Goal: Find specific page/section

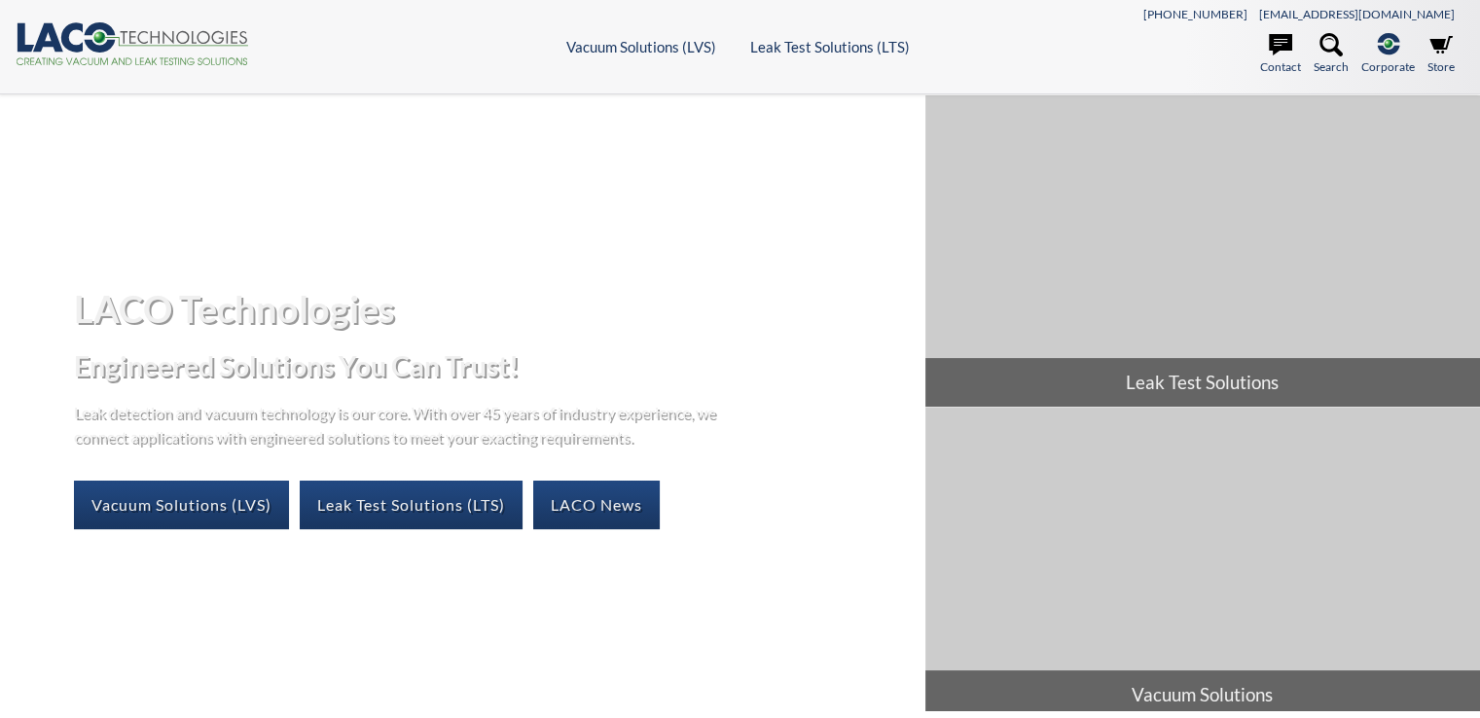
select select "Language Translate Widget"
click at [198, 512] on link "Vacuum Solutions (LVS)" at bounding box center [181, 505] width 215 height 49
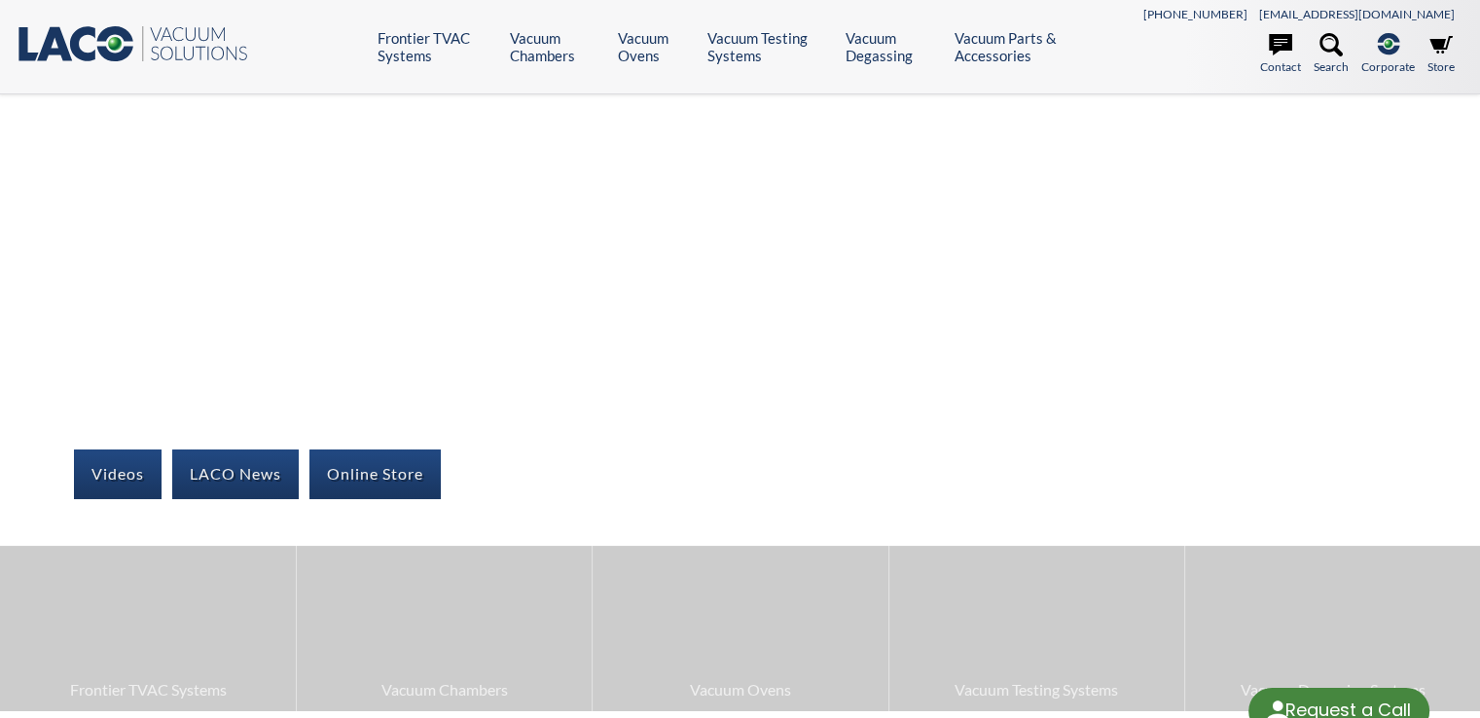
select select "Language Translate Widget"
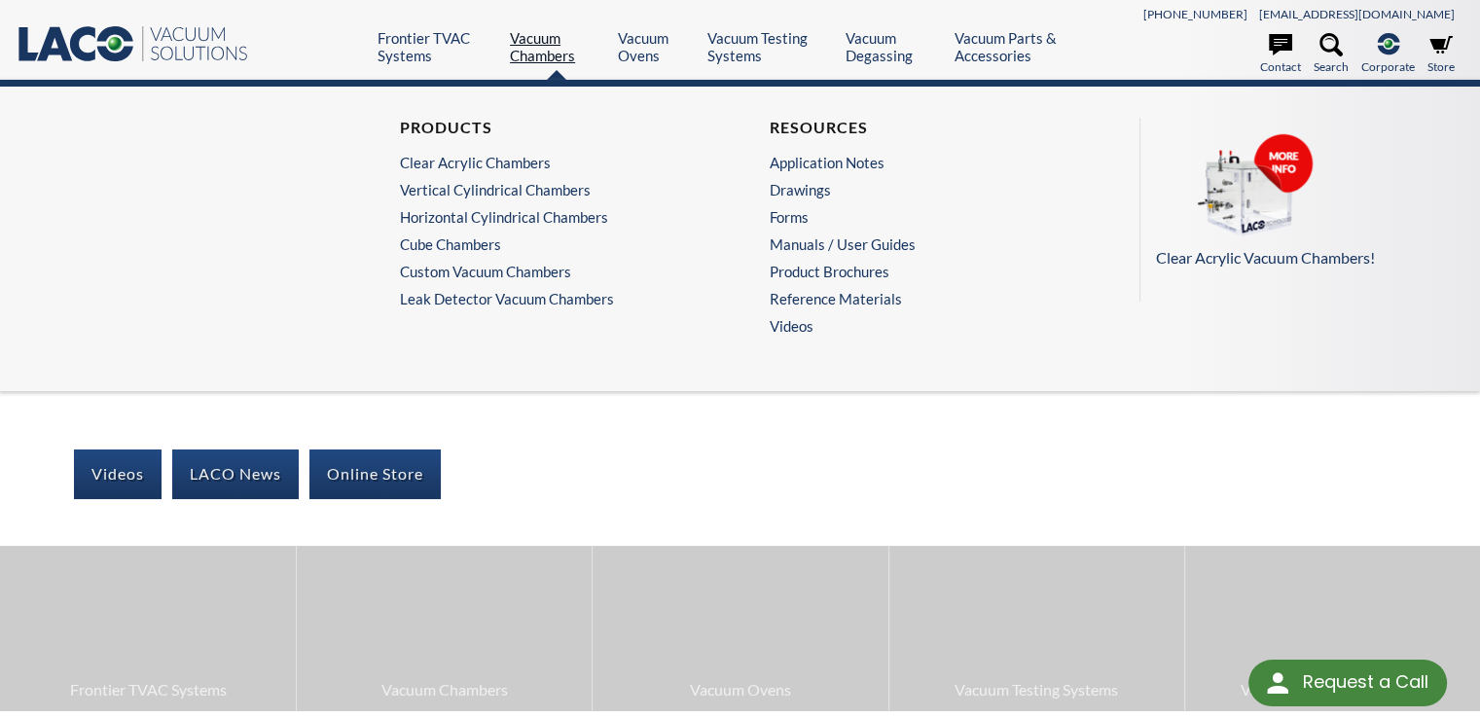
click at [525, 53] on link "Vacuum Chambers" at bounding box center [556, 46] width 93 height 35
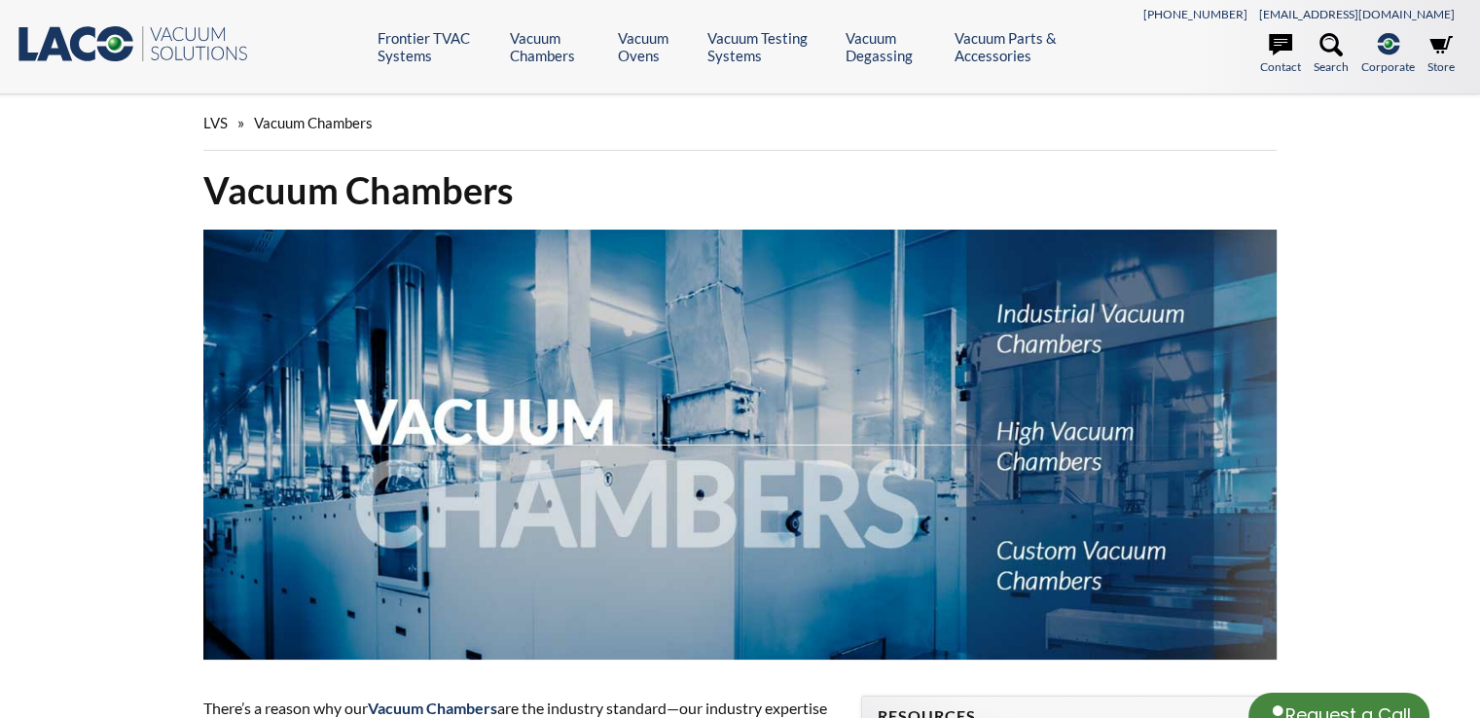
select select "Language Translate Widget"
